Goal: Task Accomplishment & Management: Use online tool/utility

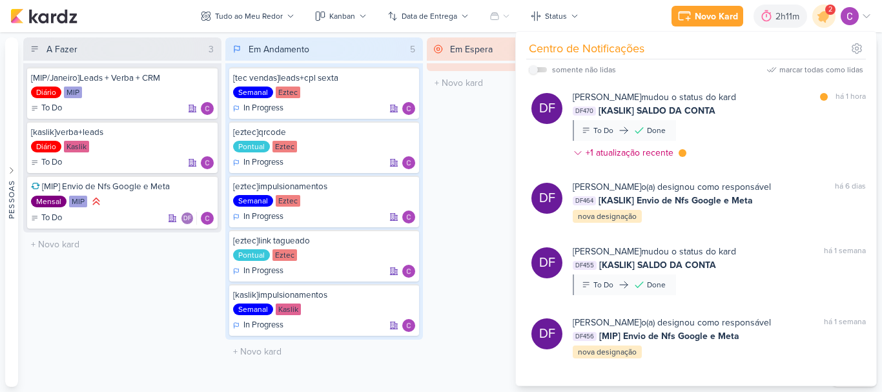
drag, startPoint x: 839, startPoint y: 67, endPoint x: 830, endPoint y: 70, distance: 9.4
click at [839, 68] on div "marcar todas como lidas" at bounding box center [822, 70] width 84 height 12
click at [181, 273] on div "A Fazer 3 [MIP/Janeiro]Leads + Verba + CRM Diário MIP To Do" at bounding box center [122, 211] width 198 height 349
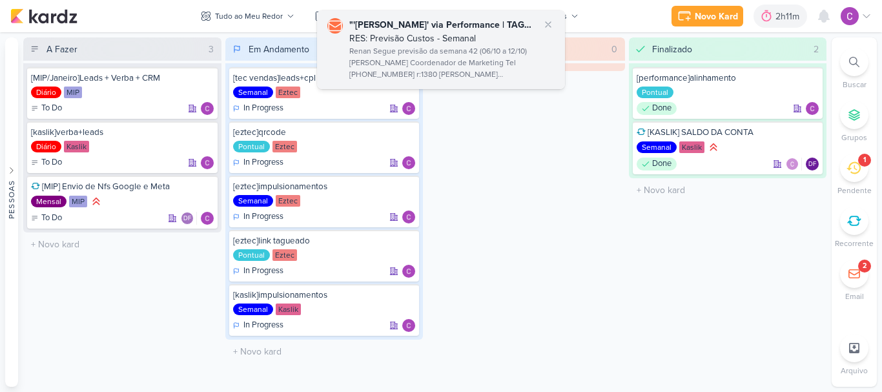
click at [450, 49] on div "Renan Segue previsão da semana 42 (06/10 a 12/10) [PERSON_NAME] Coordenador de …" at bounding box center [451, 63] width 205 height 36
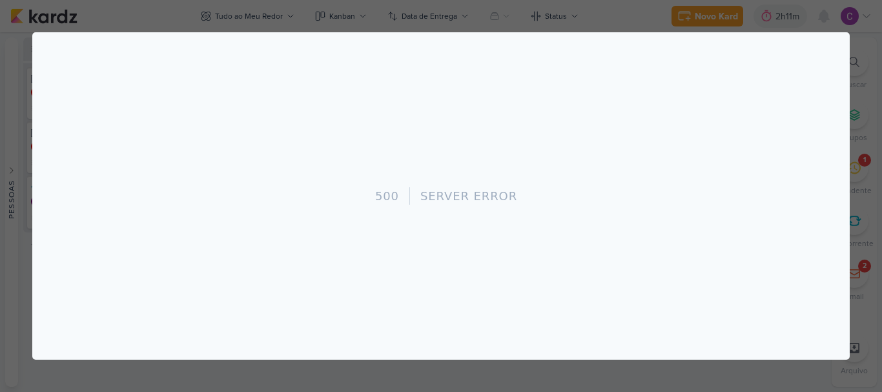
click at [863, 138] on div at bounding box center [441, 196] width 882 height 392
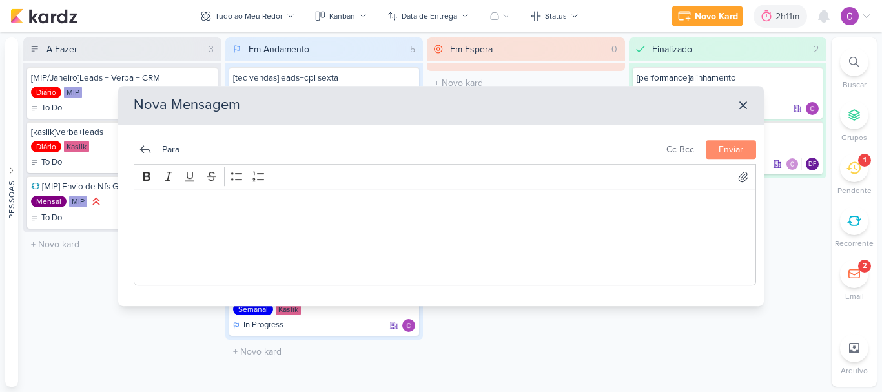
click at [541, 351] on div "Em Espera 0 O título do kard deve ter menos que 100 caracteres" at bounding box center [526, 211] width 198 height 349
click at [745, 103] on icon at bounding box center [743, 105] width 13 height 13
